Goal: Task Accomplishment & Management: Manage account settings

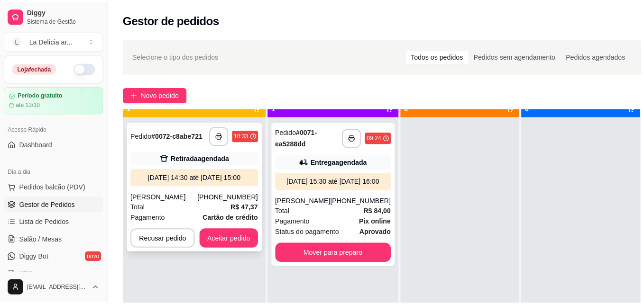
scroll to position [27, 0]
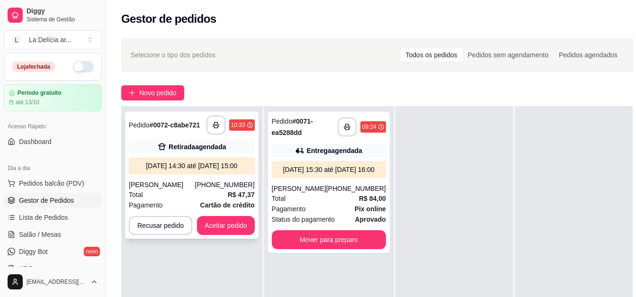
click at [195, 171] on div "[DATE] 14:30 até [DATE] 15:00" at bounding box center [192, 165] width 118 height 9
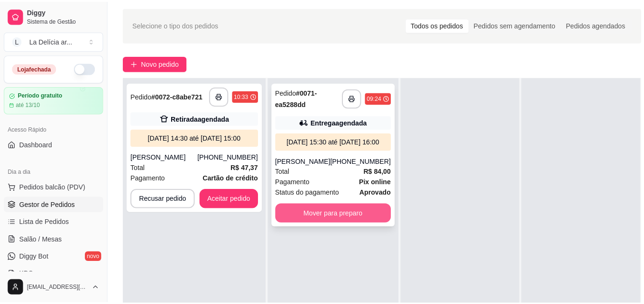
scroll to position [47, 0]
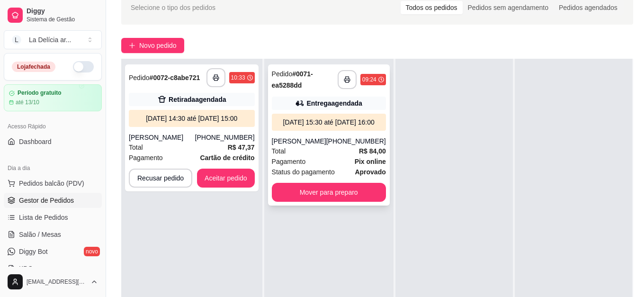
click at [316, 145] on div "**********" at bounding box center [329, 134] width 122 height 141
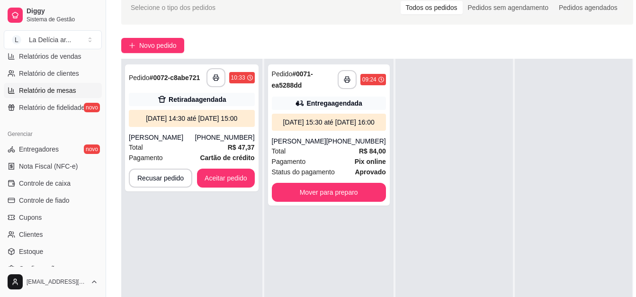
scroll to position [332, 0]
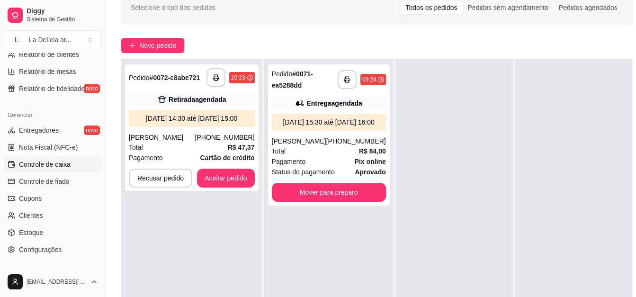
click at [50, 162] on span "Controle de caixa" at bounding box center [45, 164] width 52 height 9
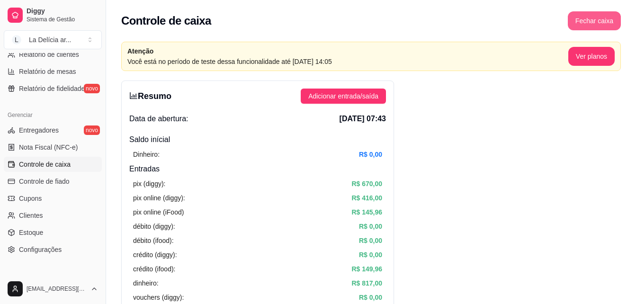
click at [590, 18] on button "Fechar caixa" at bounding box center [594, 20] width 53 height 19
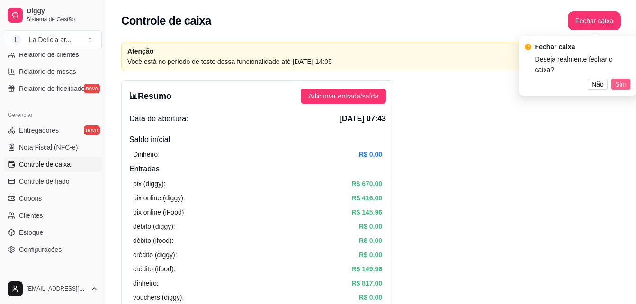
click at [623, 79] on span "Sim" at bounding box center [621, 84] width 11 height 10
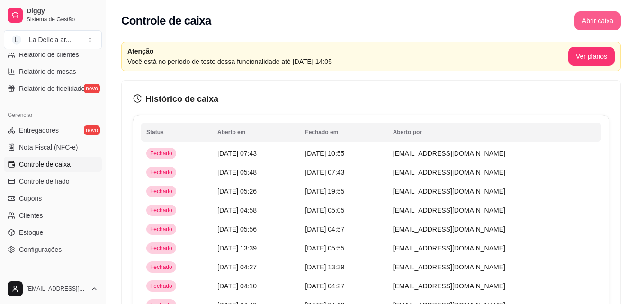
click at [606, 21] on button "Abrir caixa" at bounding box center [598, 20] width 46 height 19
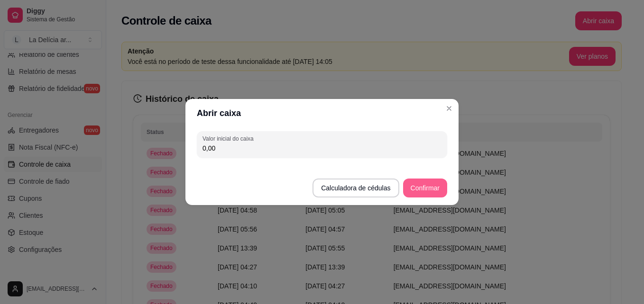
click at [426, 187] on button "Confirmar" at bounding box center [425, 188] width 44 height 19
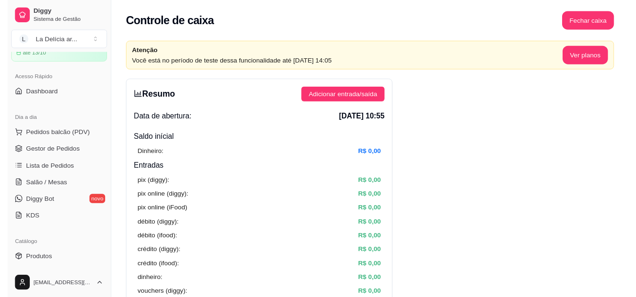
scroll to position [47, 0]
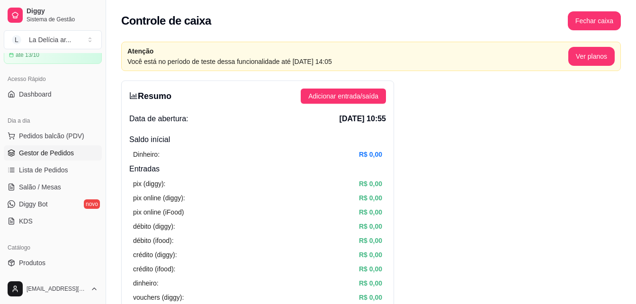
click at [46, 147] on link "Gestor de Pedidos" at bounding box center [53, 152] width 98 height 15
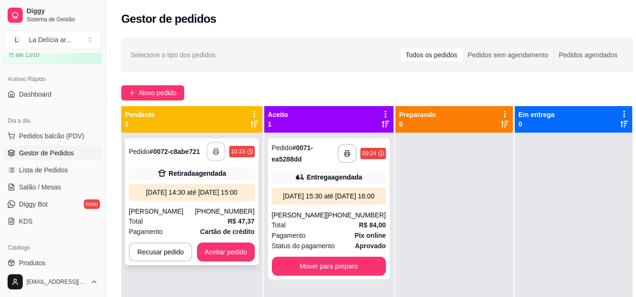
click at [212, 152] on button "button" at bounding box center [216, 151] width 19 height 19
click at [220, 152] on button "button" at bounding box center [216, 152] width 18 height 18
